Goal: Information Seeking & Learning: Learn about a topic

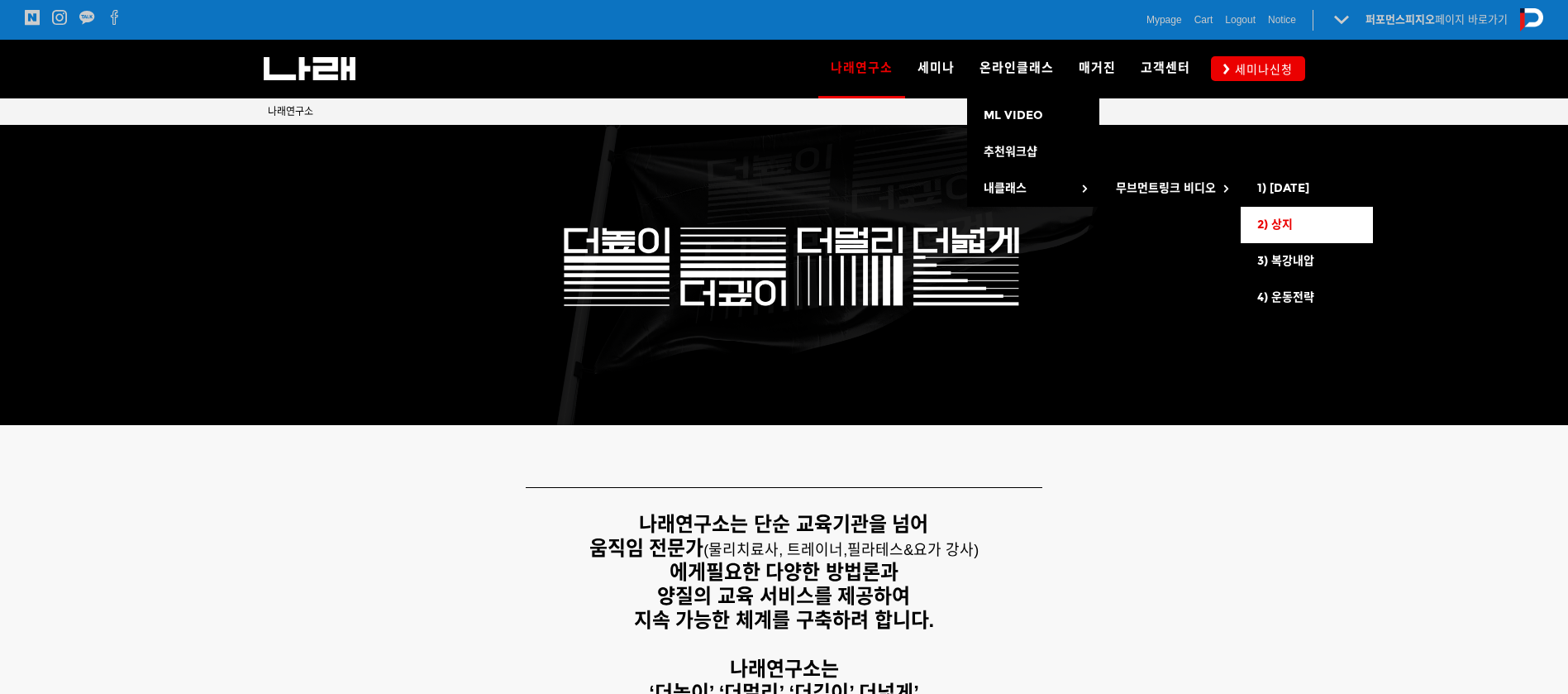
click at [1298, 229] on link "2) 상지" at bounding box center [1306, 225] width 132 height 36
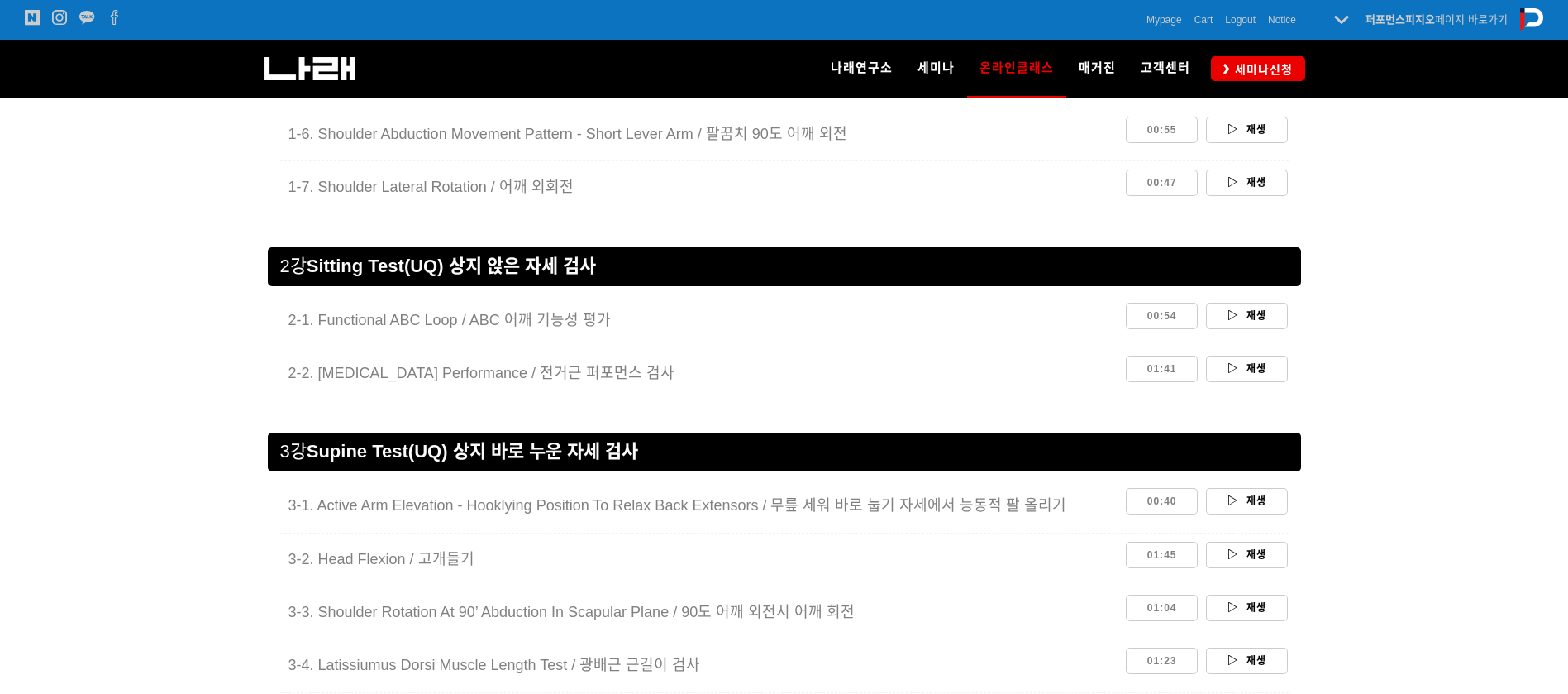
scroll to position [1736, 0]
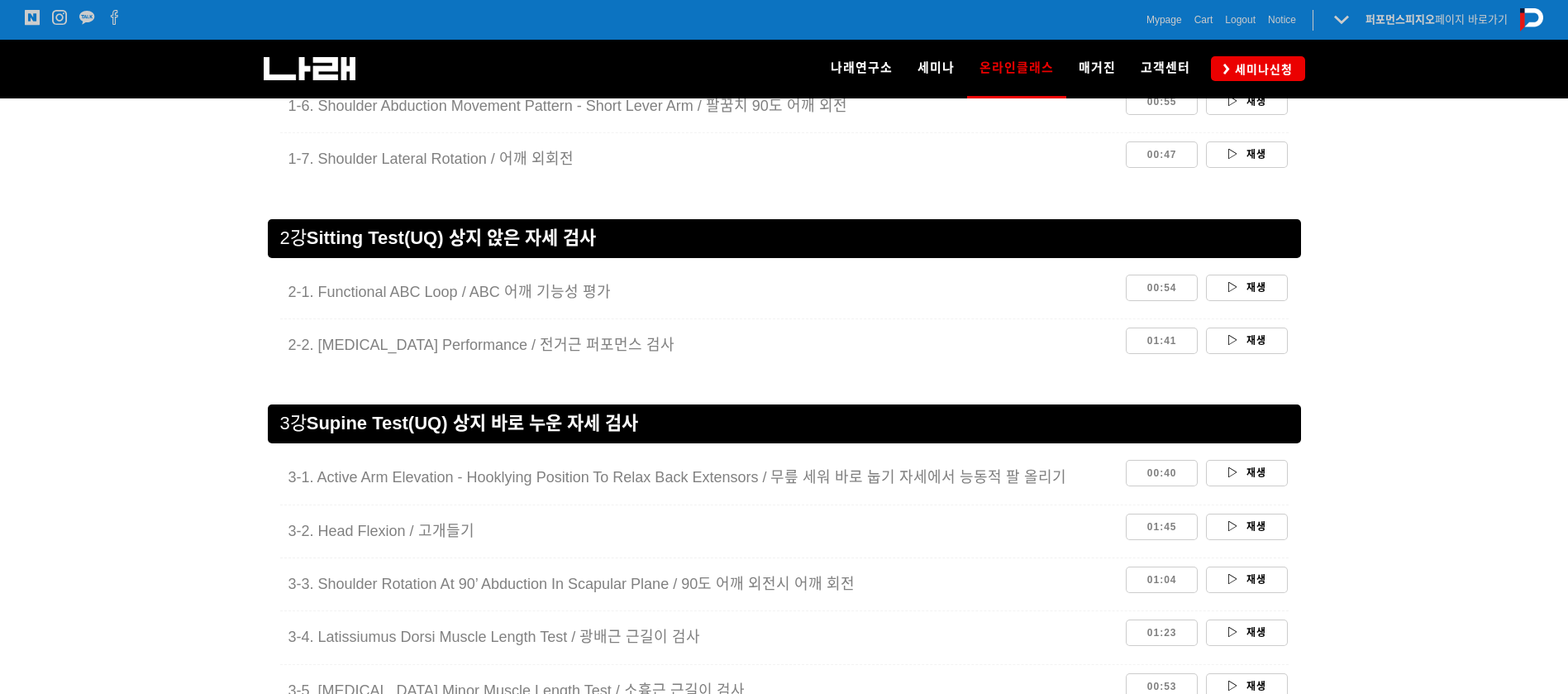
click at [1497, 390] on div at bounding box center [784, 411] width 1568 height 89
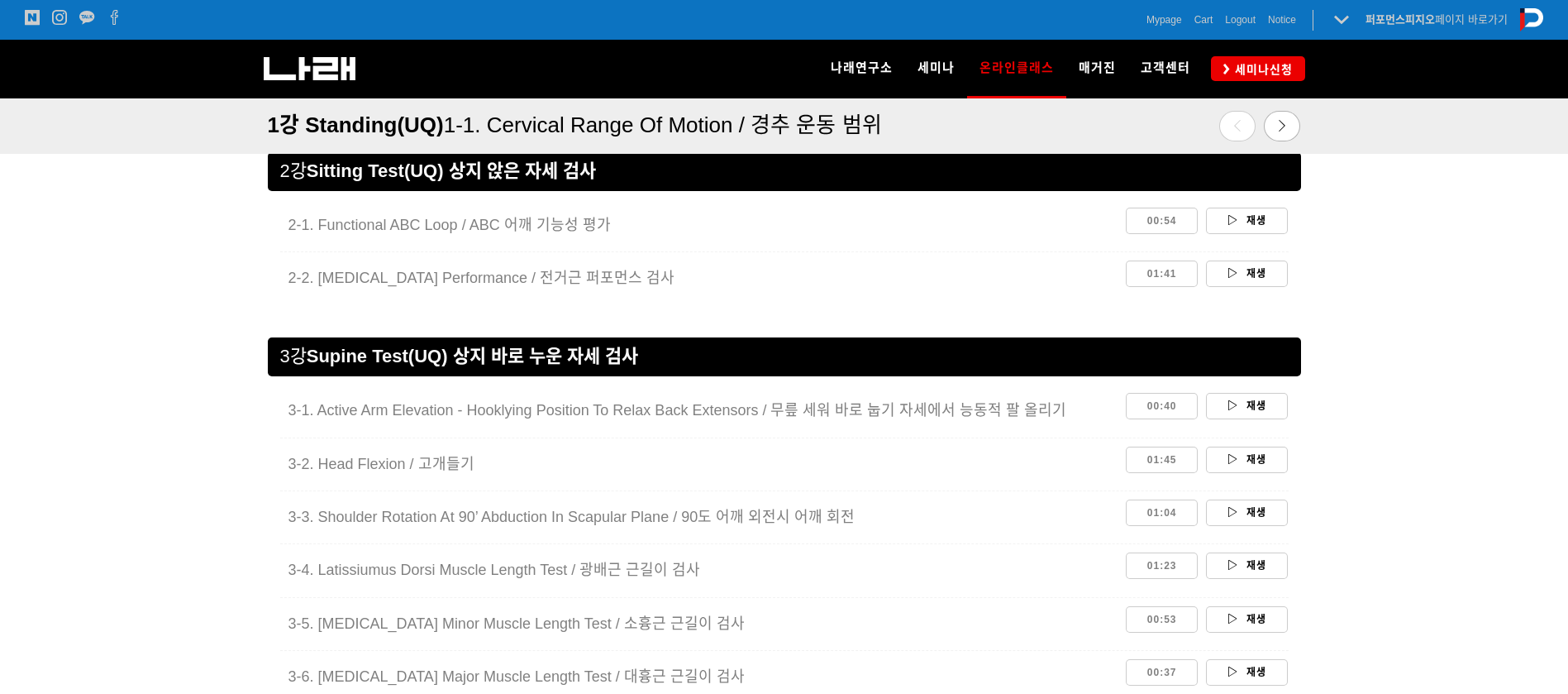
scroll to position [1663, 0]
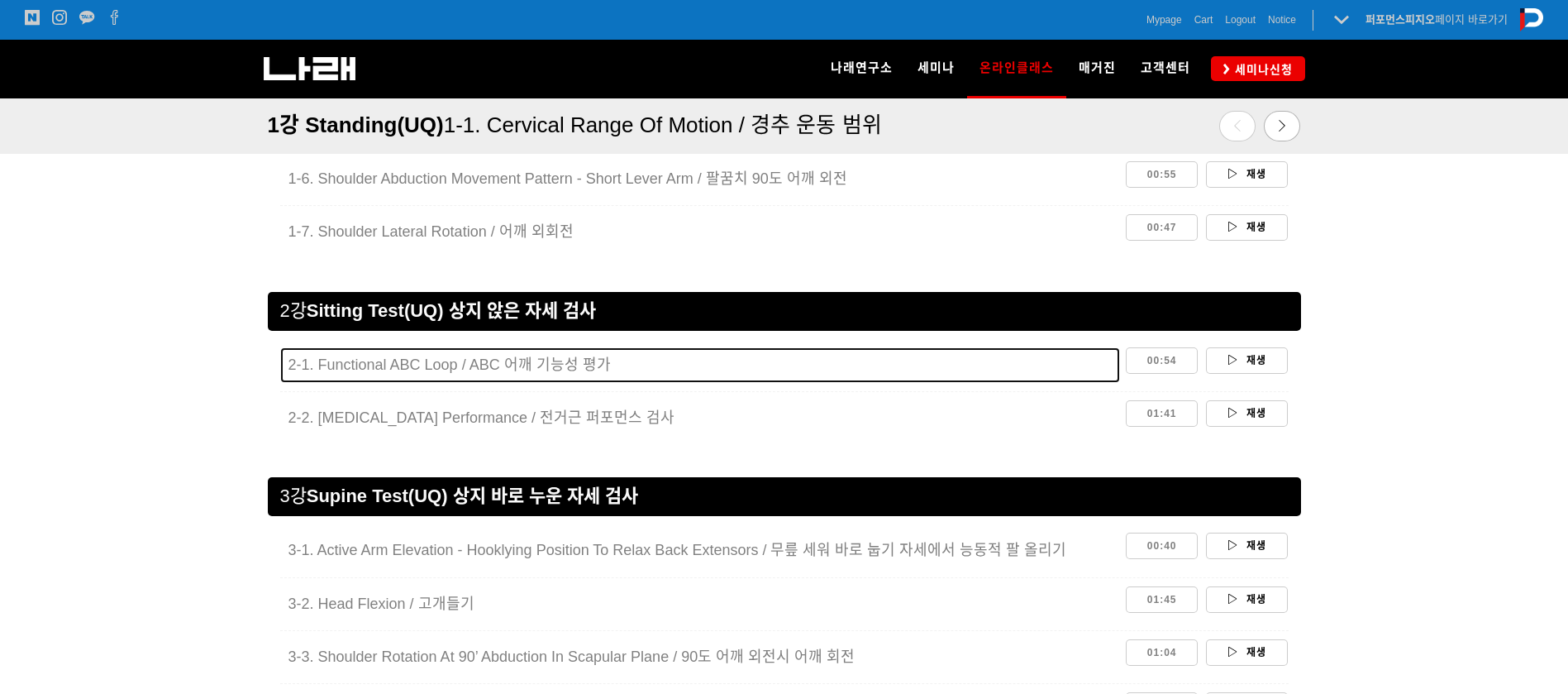
click at [512, 359] on span "2-1. Functional ABC Loop / ABC 어깨 기능성 평가" at bounding box center [449, 364] width 323 height 16
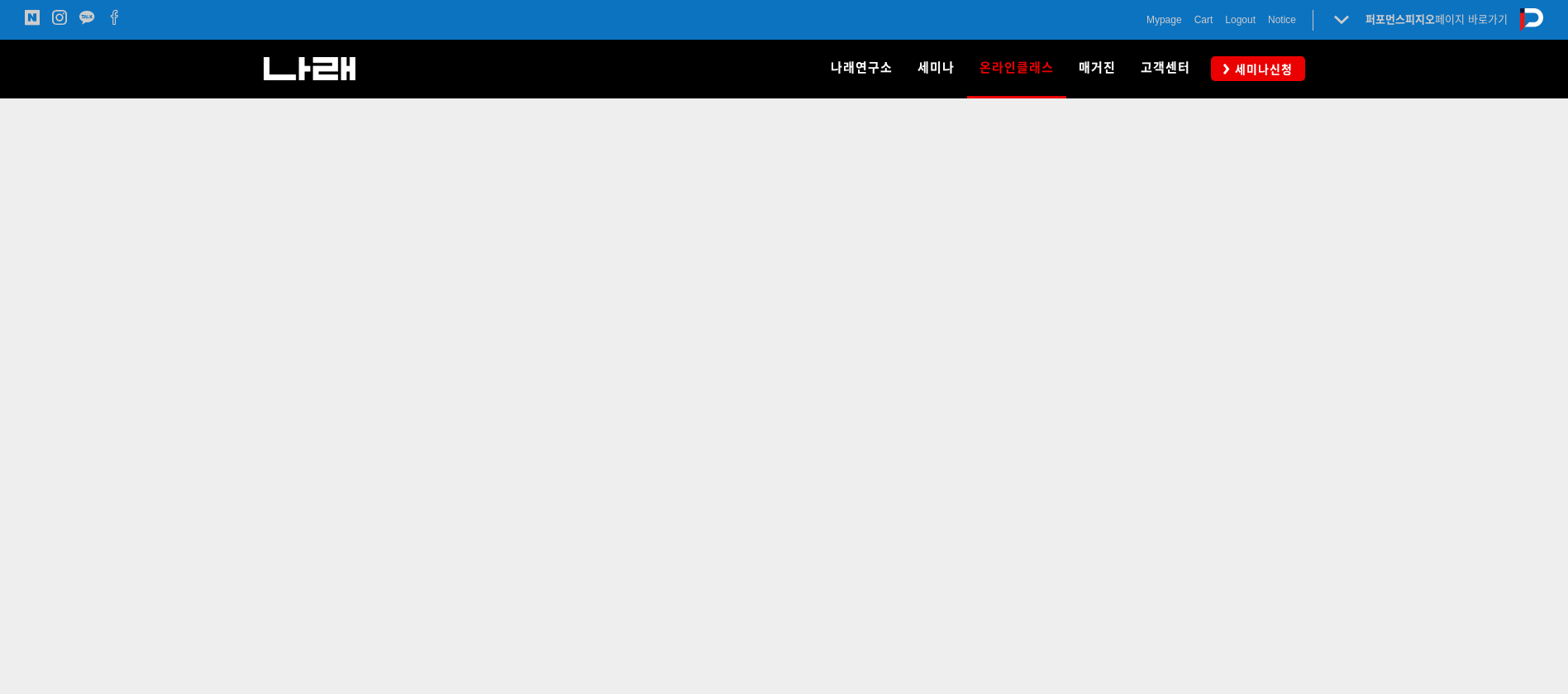
scroll to position [577, 0]
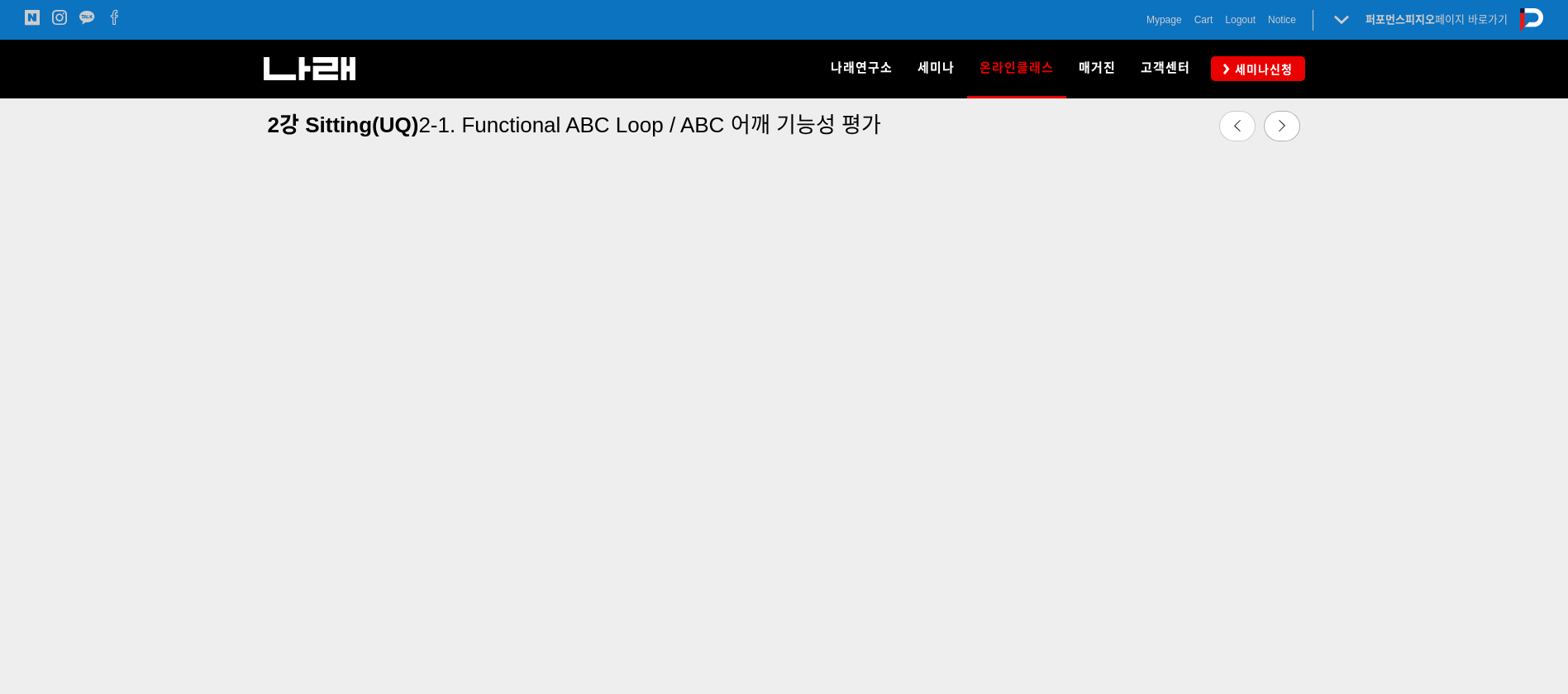
click at [1553, 219] on div at bounding box center [784, 423] width 1568 height 715
click at [1279, 125] on icon at bounding box center [1282, 126] width 11 height 11
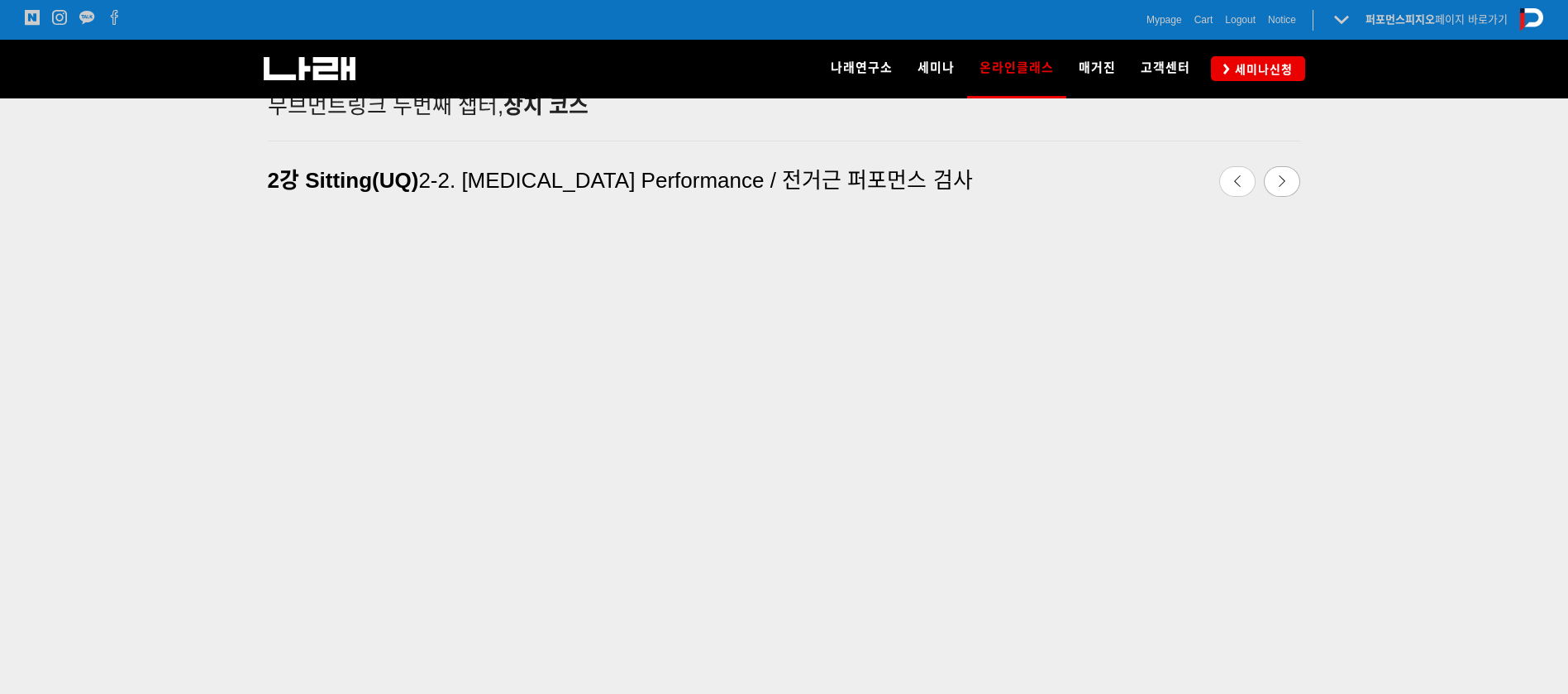
scroll to position [433, 0]
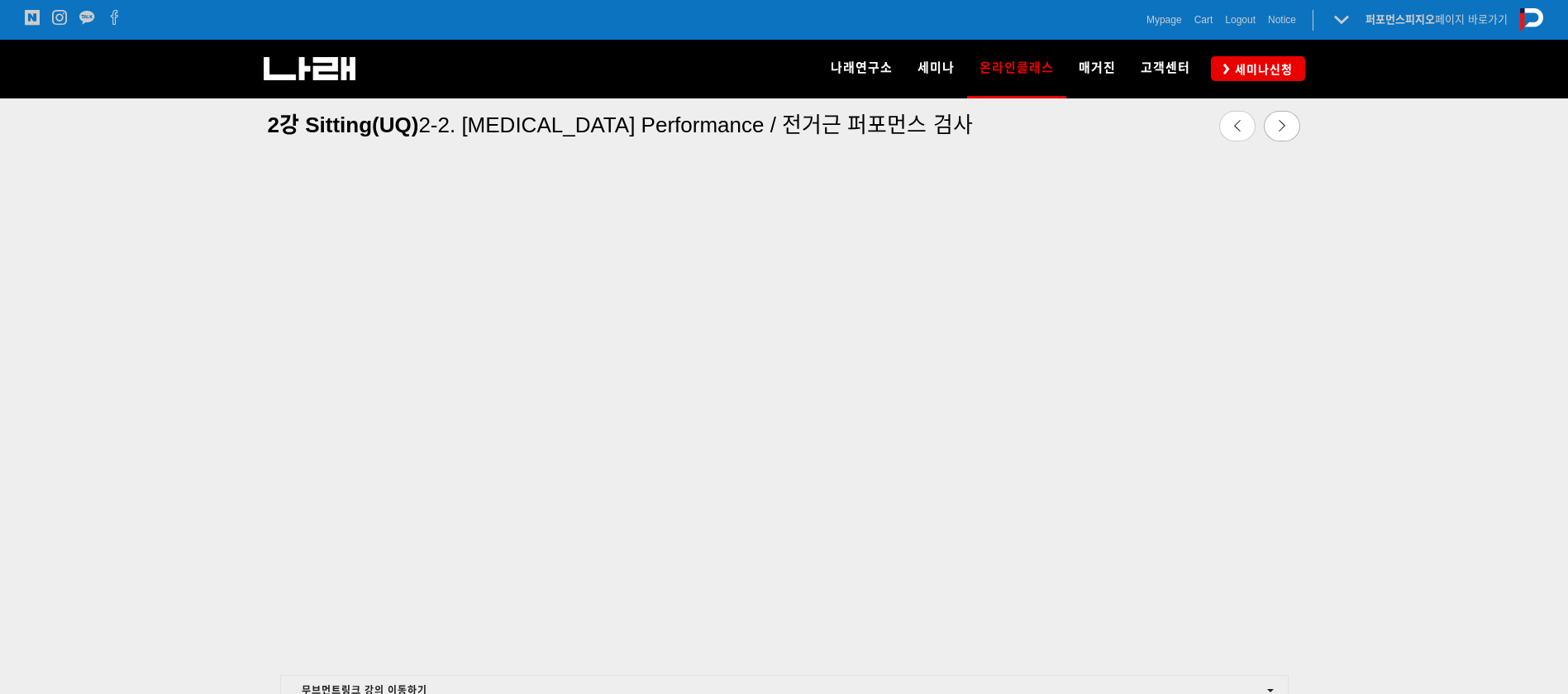
scroll to position [570, 0]
click at [1279, 127] on icon at bounding box center [1282, 126] width 11 height 11
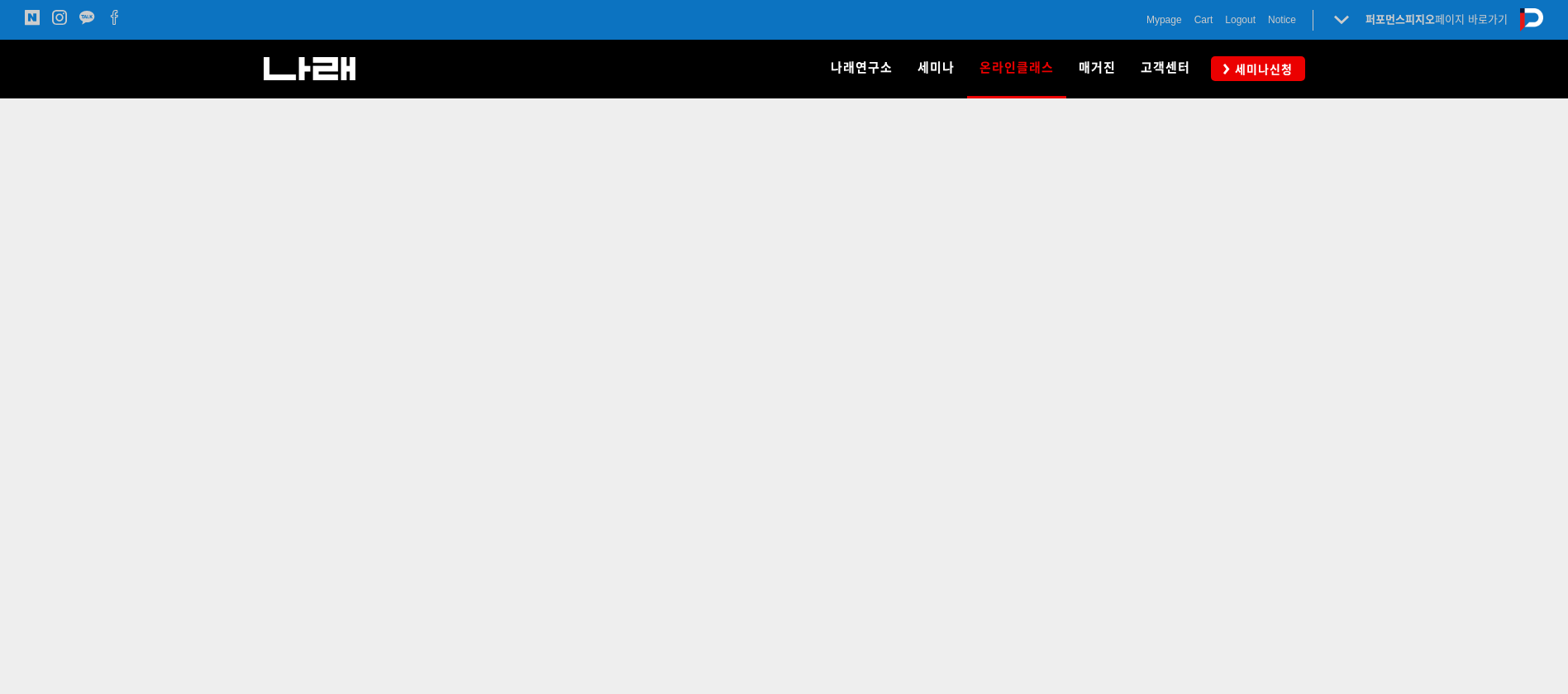
scroll to position [600, 0]
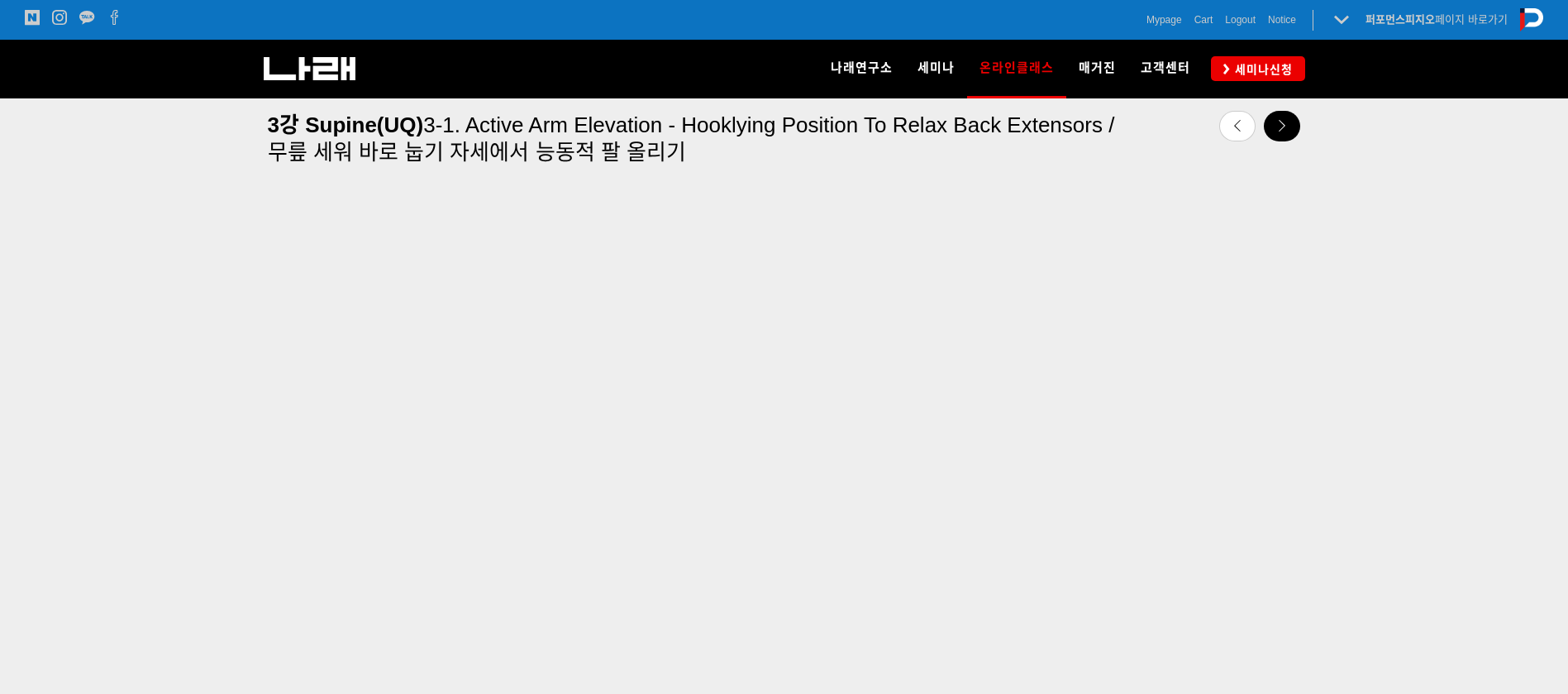
click at [1285, 129] on icon at bounding box center [1282, 126] width 11 height 11
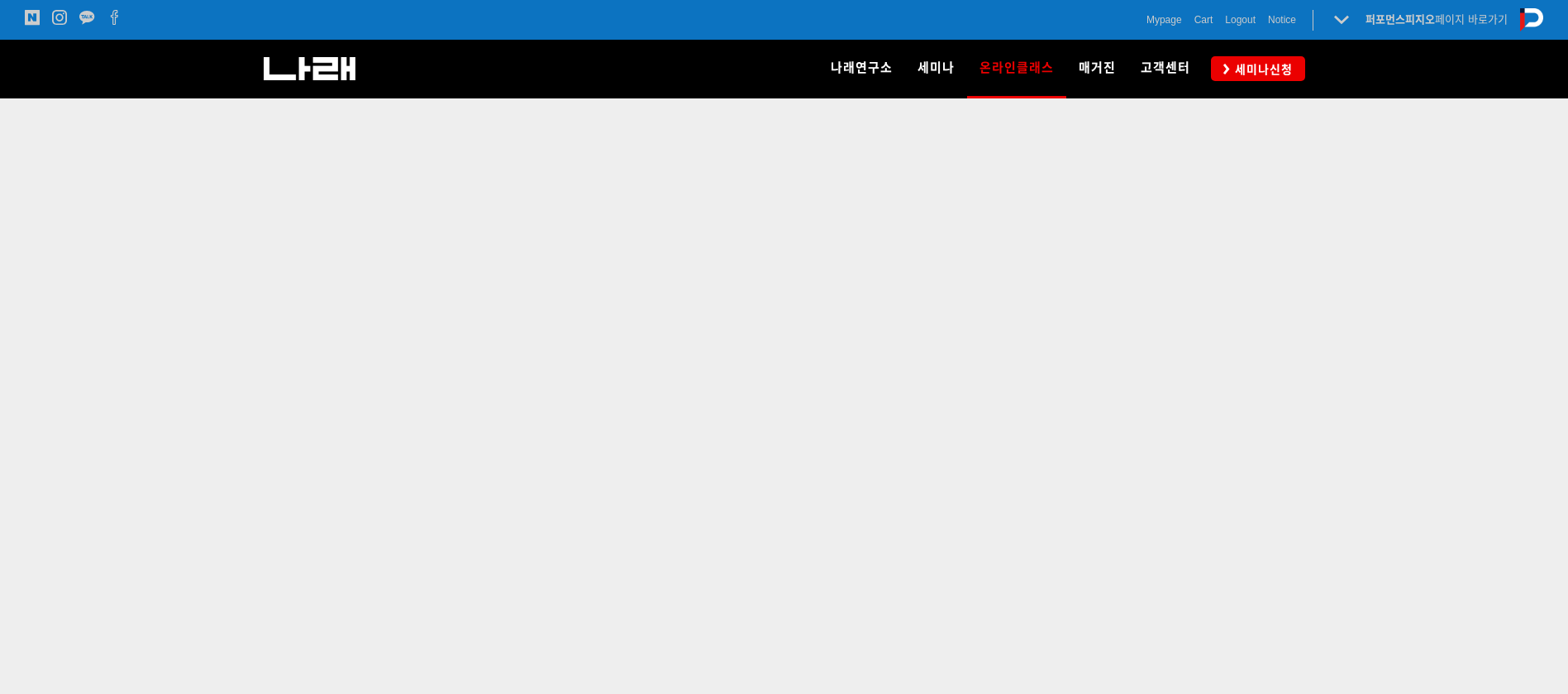
scroll to position [572, 0]
drag, startPoint x: 1573, startPoint y: 46, endPoint x: 1581, endPoint y: 155, distance: 109.3
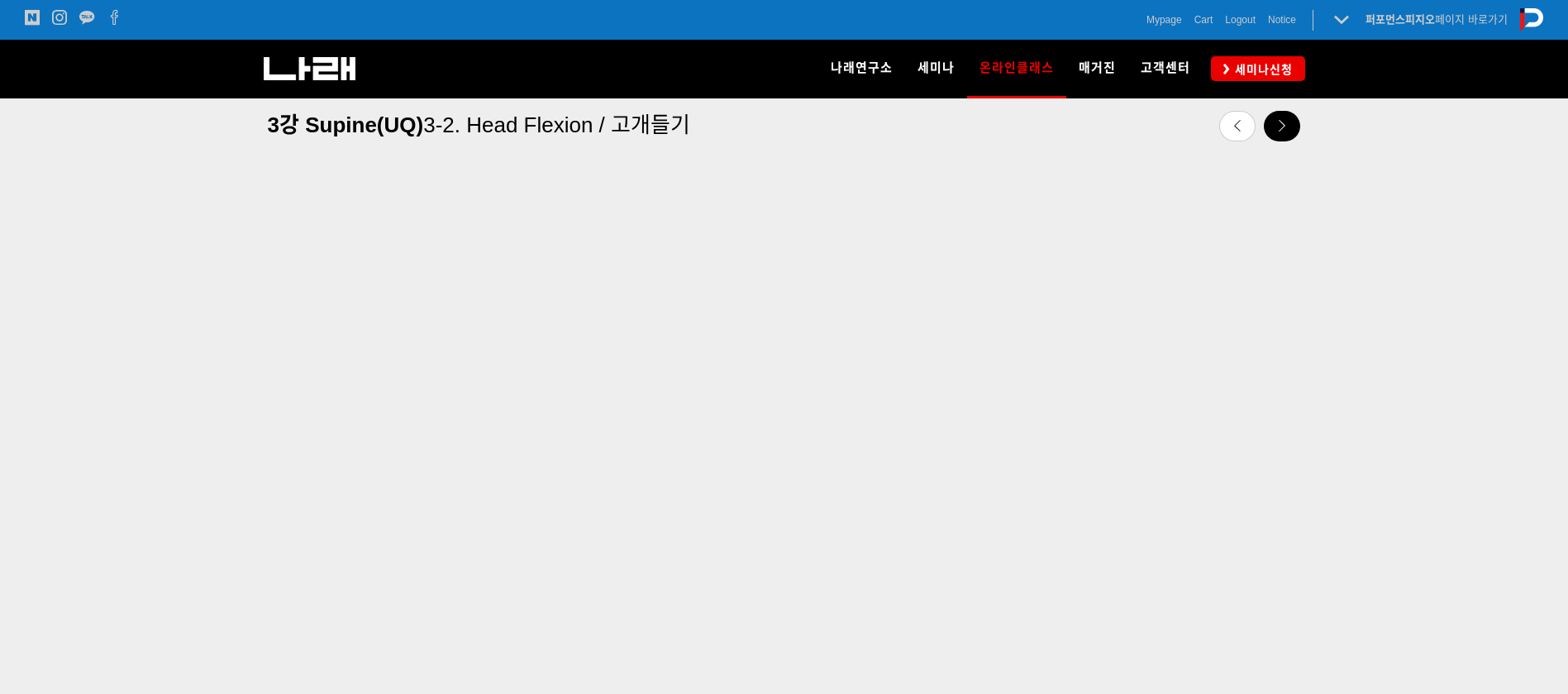
click at [1279, 123] on icon at bounding box center [1282, 126] width 11 height 11
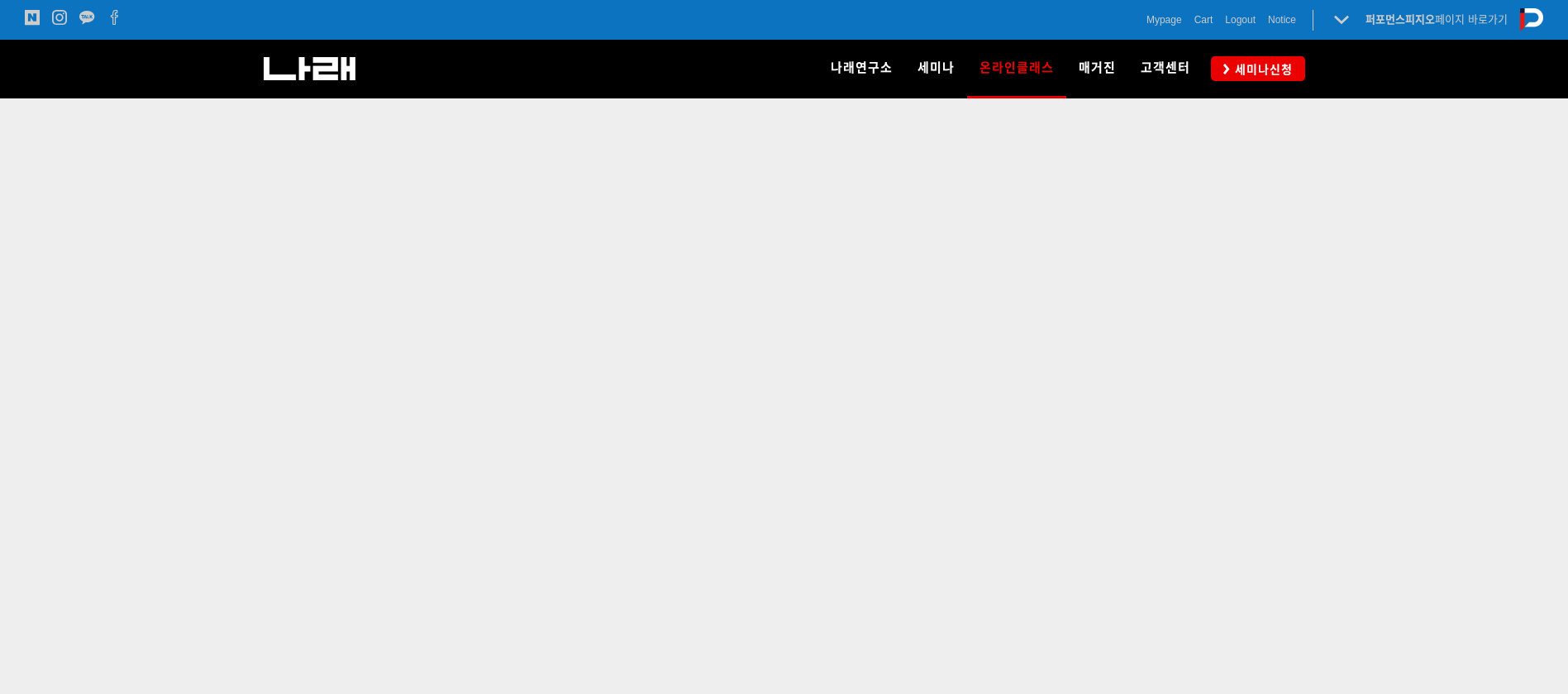
scroll to position [594, 0]
